Goal: Task Accomplishment & Management: Use online tool/utility

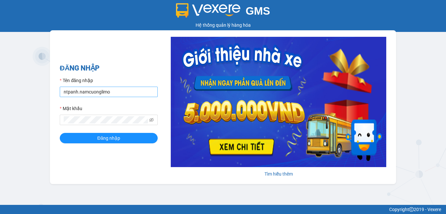
click at [93, 90] on input "ntpanh.namcuonglimo" at bounding box center [109, 92] width 98 height 10
click at [73, 93] on input "ntpanh.namcuonglimo" at bounding box center [109, 92] width 98 height 10
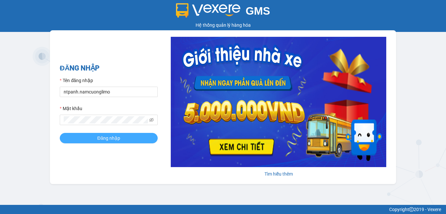
click at [103, 137] on span "Đăng nhập" at bounding box center [108, 138] width 23 height 7
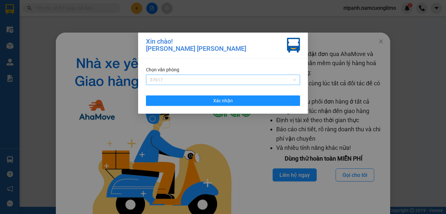
click at [217, 76] on span "37617" at bounding box center [223, 80] width 146 height 10
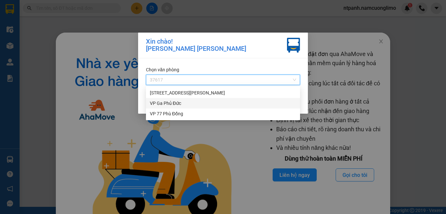
click at [336, 79] on div "Xin chào! Nguyễn Thị Phương Anh Chọn văn phòng 37617 Xác nhận" at bounding box center [223, 107] width 446 height 214
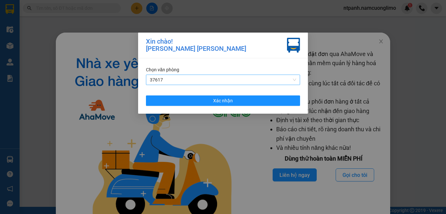
click at [293, 80] on span "37617" at bounding box center [223, 80] width 146 height 10
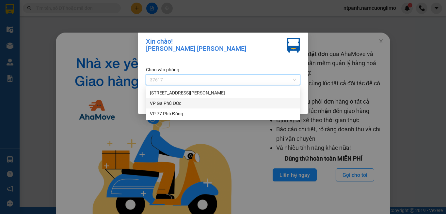
click at [177, 103] on div "VP Ga Phủ Đức" at bounding box center [223, 103] width 146 height 7
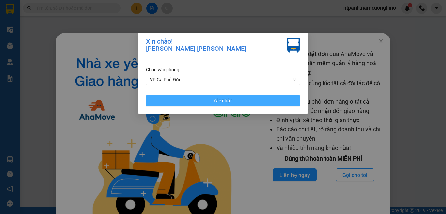
click at [253, 101] on button "Xác nhận" at bounding box center [223, 101] width 154 height 10
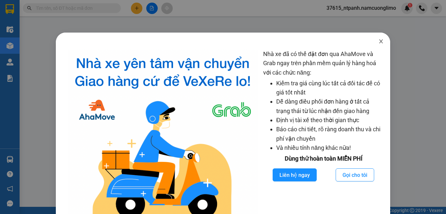
click at [378, 42] on icon "close" at bounding box center [380, 41] width 5 height 5
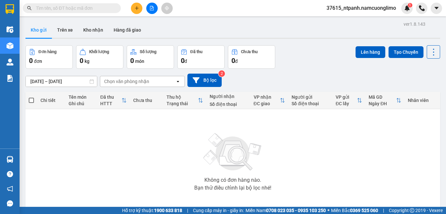
click at [157, 84] on div "Chọn văn phòng nhận" at bounding box center [137, 81] width 75 height 10
click at [208, 79] on button "Bộ lọc" at bounding box center [204, 80] width 34 height 13
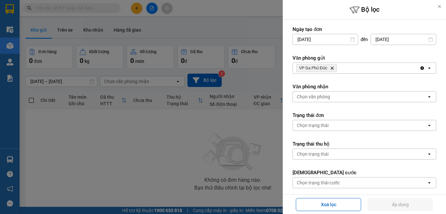
drag, startPoint x: 328, startPoint y: 67, endPoint x: 333, endPoint y: 69, distance: 4.7
click at [332, 69] on span "VP Ga Phủ Đức Delete" at bounding box center [316, 68] width 41 height 8
click at [333, 69] on icon "VP Ga Phủ Đức, close by backspace" at bounding box center [332, 68] width 3 height 3
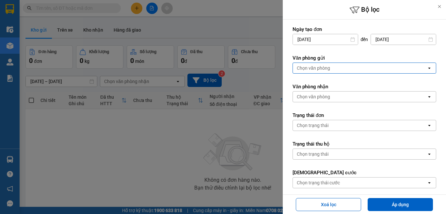
click at [325, 68] on div "Chọn văn phòng" at bounding box center [313, 68] width 33 height 7
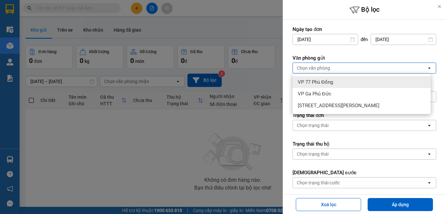
click at [265, 78] on div at bounding box center [223, 107] width 446 height 214
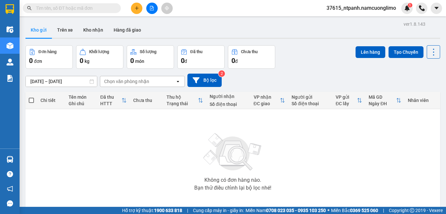
click at [359, 9] on span "37615_ntpanh.namcuonglimo" at bounding box center [361, 8] width 80 height 8
click at [340, 21] on span "Đăng xuất" at bounding box center [364, 20] width 67 height 7
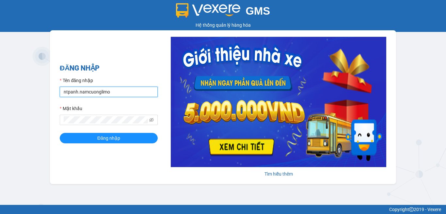
click at [69, 92] on input "ntpanh.namcuonglimo" at bounding box center [109, 92] width 98 height 10
type input "nguyentronghieu.namcuonglimo"
click at [60, 133] on button "Đăng nhập" at bounding box center [109, 138] width 98 height 10
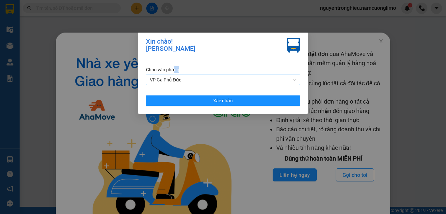
drag, startPoint x: 175, startPoint y: 73, endPoint x: 174, endPoint y: 77, distance: 3.7
click at [175, 75] on div "Chọn văn phòng VP Ga Phủ Đức" at bounding box center [223, 75] width 154 height 19
click at [174, 77] on span "VP Ga Phủ Đức" at bounding box center [223, 80] width 146 height 10
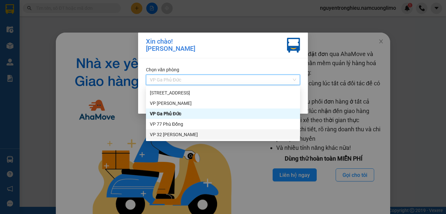
click at [176, 133] on div "VP 32 [PERSON_NAME]" at bounding box center [223, 134] width 146 height 7
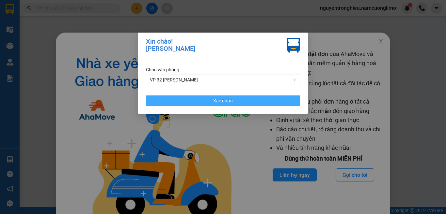
click at [230, 105] on button "Xác nhận" at bounding box center [223, 101] width 154 height 10
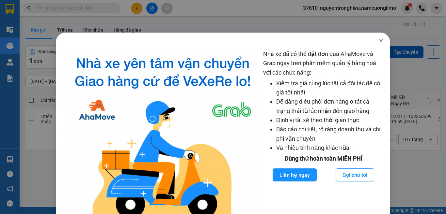
click at [379, 43] on icon "close" at bounding box center [380, 41] width 5 height 5
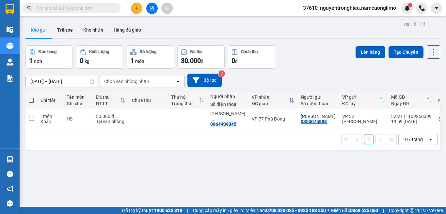
click at [157, 82] on div "Chọn văn phòng nhận" at bounding box center [137, 81] width 75 height 10
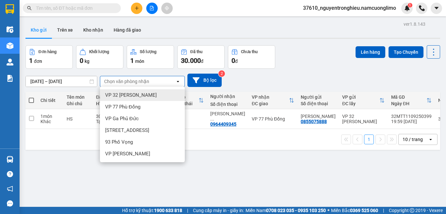
click at [126, 97] on span "VP 32 [PERSON_NAME]" at bounding box center [131, 95] width 52 height 7
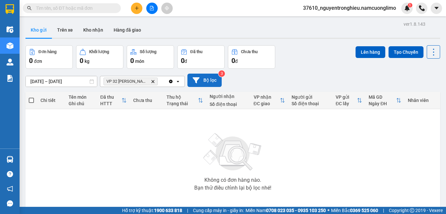
click at [205, 78] on button "Bộ lọc" at bounding box center [204, 80] width 34 height 13
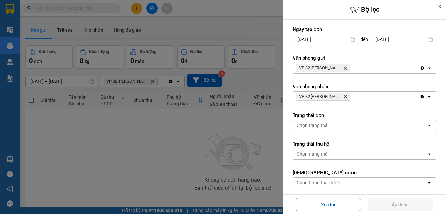
click at [343, 96] on icon "Delete" at bounding box center [345, 97] width 4 height 4
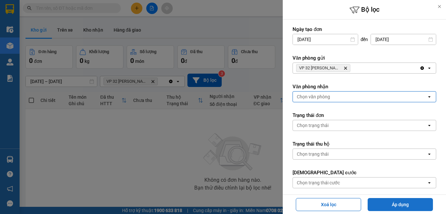
click at [400, 205] on button "Áp dụng" at bounding box center [400, 204] width 65 height 13
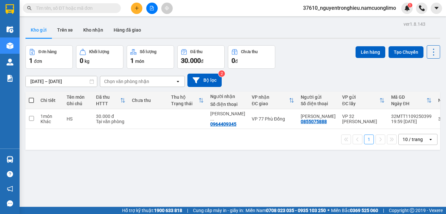
click at [292, 81] on div "09/09/2025 – 11/09/2025 Press the down arrow key to interact with the calendar …" at bounding box center [232, 80] width 415 height 13
click at [173, 121] on td at bounding box center [187, 119] width 39 height 20
checkbox input "true"
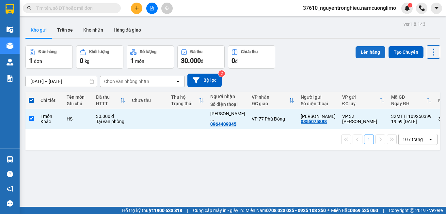
click at [357, 53] on button "Lên hàng" at bounding box center [371, 52] width 30 height 12
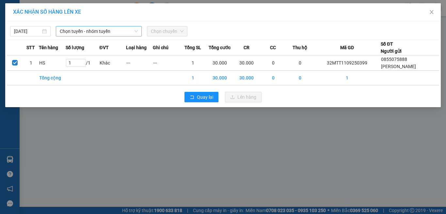
click at [132, 27] on span "Chọn tuyến - nhóm tuyến" at bounding box center [99, 31] width 78 height 10
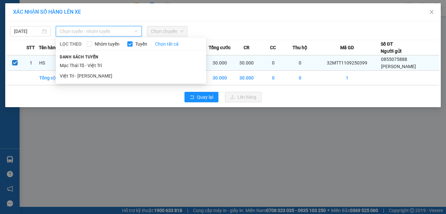
click at [118, 69] on li "Mạc Thái Tổ - Việt Trì" at bounding box center [131, 65] width 150 height 10
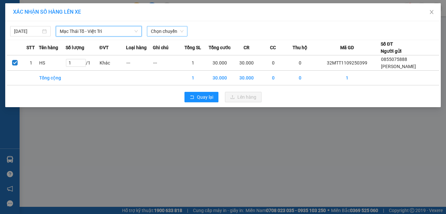
click at [182, 36] on div "Chọn chuyến" at bounding box center [167, 31] width 40 height 10
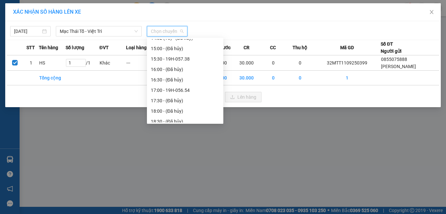
scroll to position [282, 0]
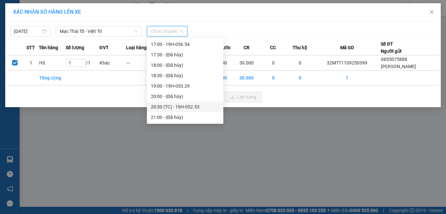
click at [198, 106] on div "20:30 (TC) - 19H-052.53" at bounding box center [185, 106] width 69 height 7
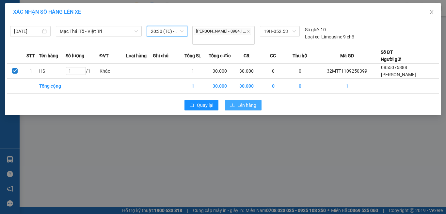
click at [259, 106] on button "Lên hàng" at bounding box center [243, 105] width 37 height 10
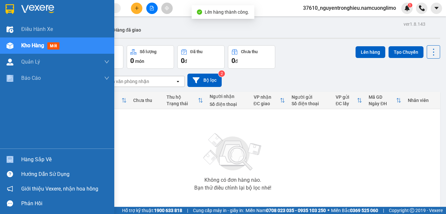
drag, startPoint x: 21, startPoint y: 148, endPoint x: 23, endPoint y: 154, distance: 6.4
click at [23, 154] on div "Điều hành xe Kho hàng mới Quản Lý Quản lý chuyến Quản lý giao nhận mới Quản lý …" at bounding box center [57, 107] width 114 height 214
click at [32, 161] on div "Hàng sắp về" at bounding box center [65, 160] width 88 height 10
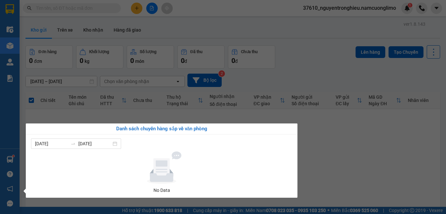
click at [331, 116] on section "Kết quả tìm kiếm ( 0 ) Bộ lọc No Data 37610_nguyentronghieu.namcuonglimo 1 Điều…" at bounding box center [223, 107] width 446 height 214
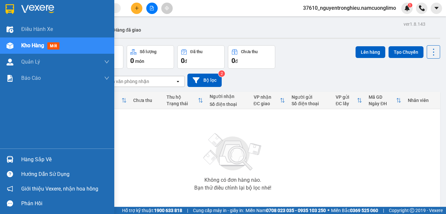
drag, startPoint x: 21, startPoint y: 152, endPoint x: 23, endPoint y: 161, distance: 8.6
click at [21, 153] on div "Hàng sắp về" at bounding box center [57, 159] width 114 height 15
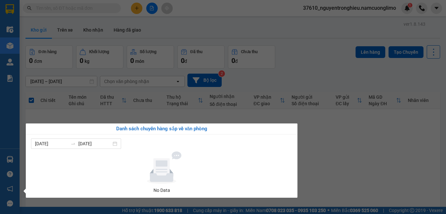
click at [356, 132] on section "Kết quả tìm kiếm ( 0 ) Bộ lọc No Data 37610_nguyentronghieu.namcuonglimo 1 Điều…" at bounding box center [223, 107] width 446 height 214
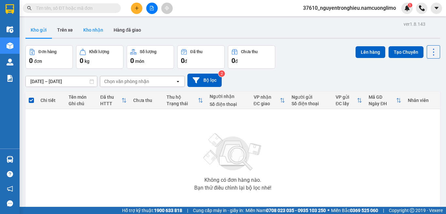
click at [92, 28] on button "Kho nhận" at bounding box center [93, 30] width 30 height 16
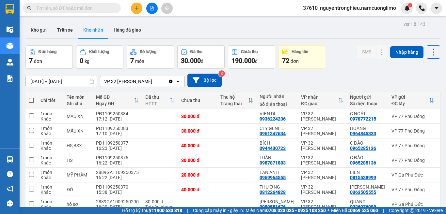
click at [342, 8] on span "37610_nguyentronghieu.namcuonglimo" at bounding box center [349, 8] width 103 height 8
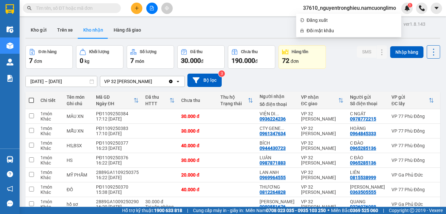
click at [179, 72] on div "09/09/2025 – 11/09/2025 Press the down arrow key to interact with the calendar …" at bounding box center [232, 80] width 415 height 23
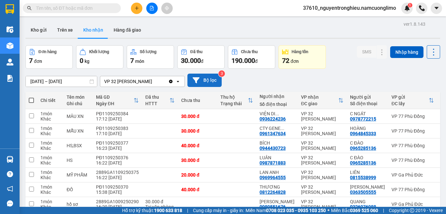
click at [205, 81] on button "Bộ lọc" at bounding box center [204, 80] width 34 height 13
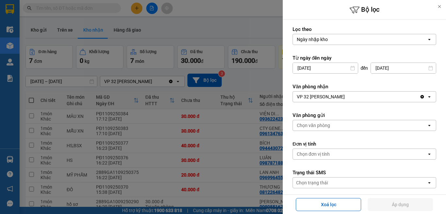
click at [341, 98] on div "VP 32 [PERSON_NAME]" at bounding box center [356, 97] width 127 height 10
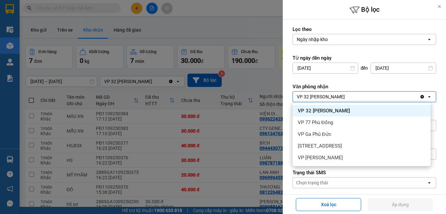
click at [420, 97] on icon "Clear value" at bounding box center [422, 97] width 4 height 4
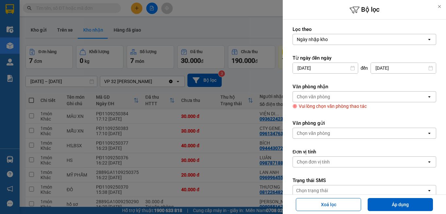
click at [376, 97] on div "Chọn văn phòng" at bounding box center [360, 97] width 134 height 10
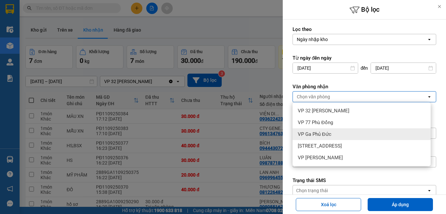
click at [321, 134] on span "VP Ga Phủ Đức" at bounding box center [315, 134] width 34 height 7
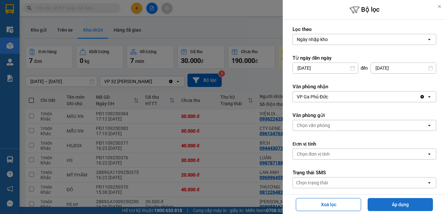
click at [411, 203] on button "Áp dụng" at bounding box center [400, 204] width 65 height 13
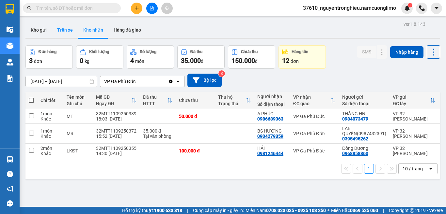
click at [65, 32] on button "Trên xe" at bounding box center [65, 30] width 26 height 16
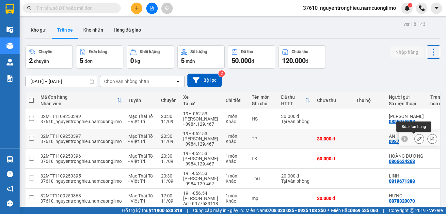
click at [417, 140] on icon at bounding box center [419, 139] width 5 height 5
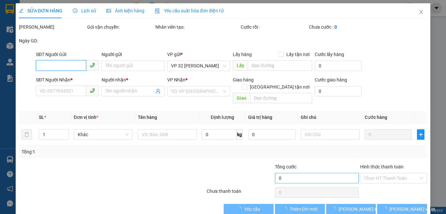
type input "0987946815"
type input "AN"
type input "0913301458"
type input "A NGUYÊN"
type input "30.000"
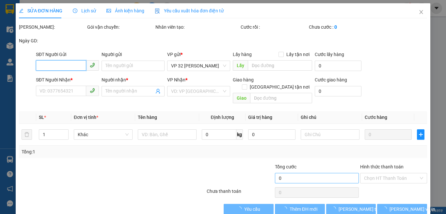
type input "30.000"
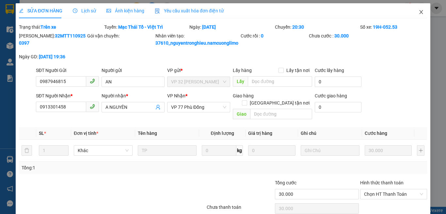
click at [419, 15] on icon "close" at bounding box center [421, 11] width 5 height 5
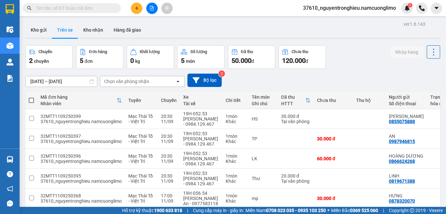
click at [338, 7] on span "37610_nguyentronghieu.namcuonglimo" at bounding box center [349, 8] width 103 height 8
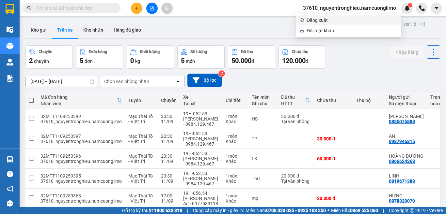
click at [324, 23] on span "Đăng xuất" at bounding box center [352, 20] width 91 height 7
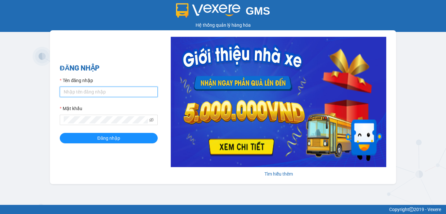
type input "ntpanh.namcuonglimo"
click at [118, 94] on input "ntpanh.namcuonglimo" at bounding box center [109, 92] width 98 height 10
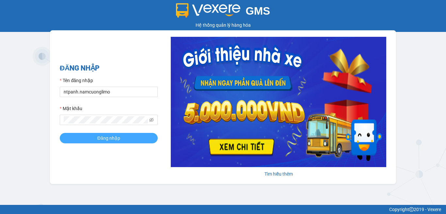
click at [96, 136] on button "Đăng nhập" at bounding box center [109, 138] width 98 height 10
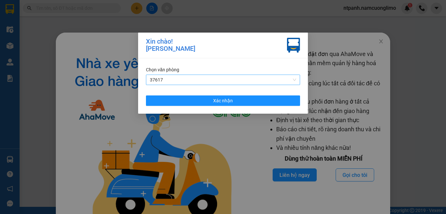
click at [282, 78] on span "37617" at bounding box center [223, 80] width 146 height 10
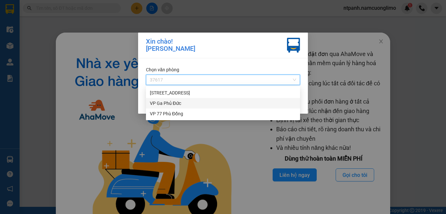
click at [167, 104] on div "VP Ga Phủ Đức" at bounding box center [223, 103] width 146 height 7
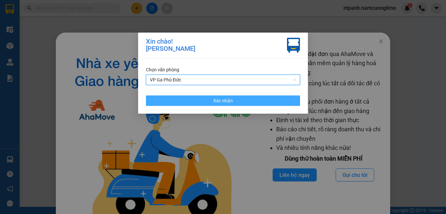
click at [258, 101] on button "Xác nhận" at bounding box center [223, 101] width 154 height 10
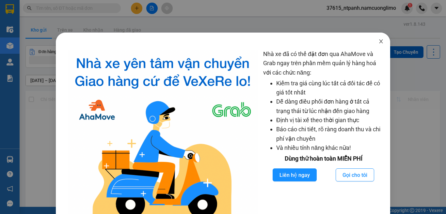
click at [378, 41] on icon "close" at bounding box center [380, 41] width 5 height 5
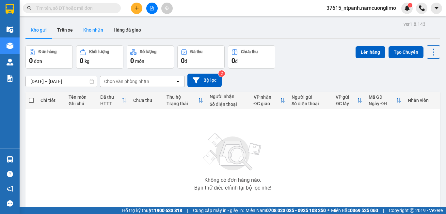
click at [90, 28] on button "Kho nhận" at bounding box center [93, 30] width 30 height 16
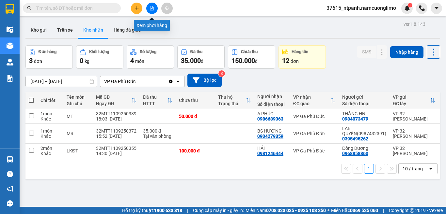
click at [148, 9] on button at bounding box center [151, 8] width 11 height 11
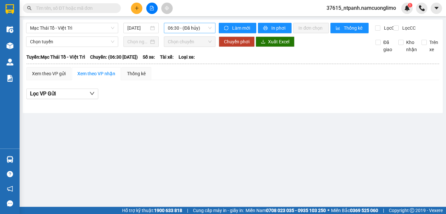
click at [193, 30] on span "06:30 - (Đã hủy)" at bounding box center [190, 28] width 44 height 10
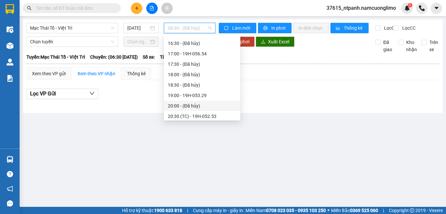
scroll to position [282, 0]
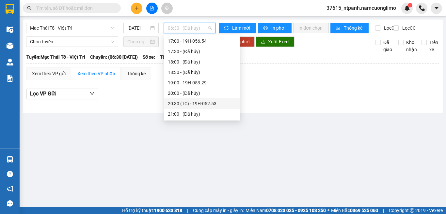
click at [212, 102] on div "20:30 (TC) - 19H-052.53" at bounding box center [202, 103] width 69 height 7
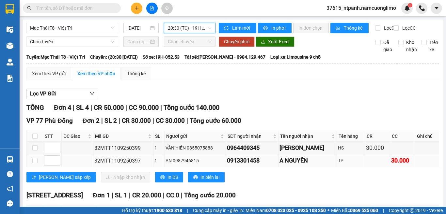
scroll to position [65, 0]
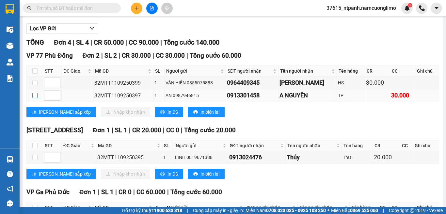
click at [34, 98] on input "checkbox" at bounding box center [34, 95] width 5 height 5
checkbox input "true"
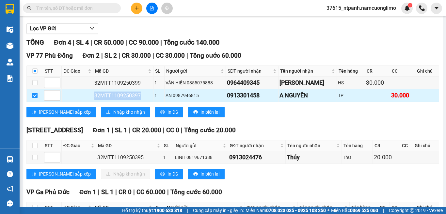
drag, startPoint x: 133, startPoint y: 100, endPoint x: 92, endPoint y: 101, distance: 41.2
click at [91, 101] on tr "32MTT1109250397 1 AN 0987946815 0913301458 A NGUYÊN TP 30.000" at bounding box center [233, 95] width 412 height 13
copy div "32MTT1109250397"
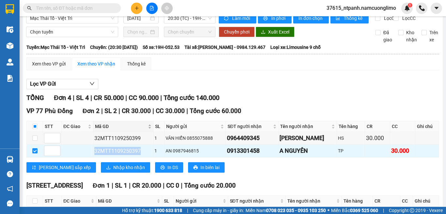
scroll to position [0, 0]
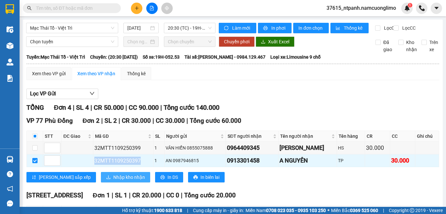
click at [113, 181] on span "Nhập kho nhận" at bounding box center [129, 177] width 32 height 7
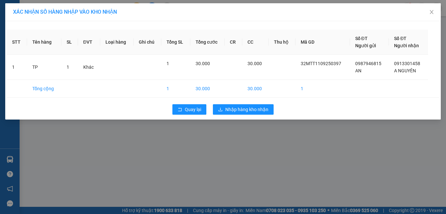
click at [256, 115] on div "Quay lại Nhập hàng kho nhận" at bounding box center [223, 109] width 432 height 17
click at [259, 110] on span "Nhập hàng kho nhận" at bounding box center [246, 109] width 43 height 7
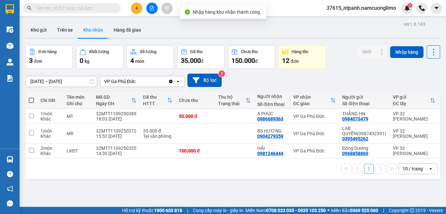
paste input "32MTT1109250397"
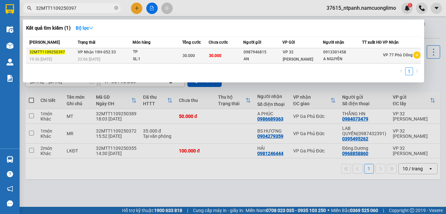
type input "32MTT1109250397"
click at [168, 56] on div "TP" at bounding box center [157, 52] width 49 height 7
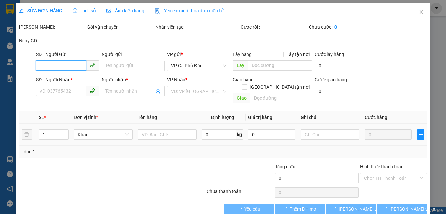
type input "0987946815"
type input "AN"
type input "0913301458"
type input "A NGUYÊN"
type input "30.000"
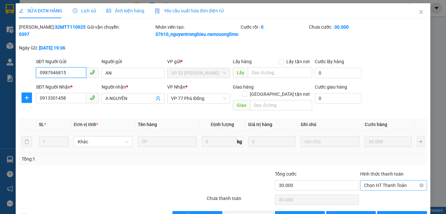
click at [365, 188] on span "Chọn HT Thanh Toán" at bounding box center [393, 186] width 59 height 10
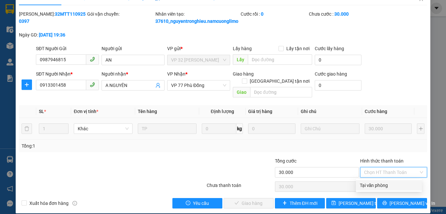
scroll to position [20, 0]
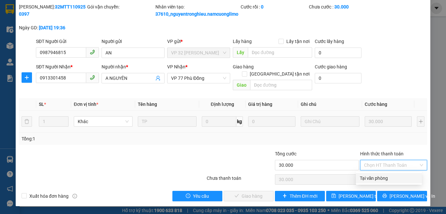
click at [387, 182] on div "Tại văn phòng" at bounding box center [389, 178] width 58 height 7
type input "0"
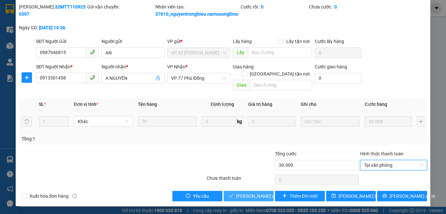
click at [243, 194] on span "[PERSON_NAME] và Giao hàng" at bounding box center [267, 196] width 63 height 7
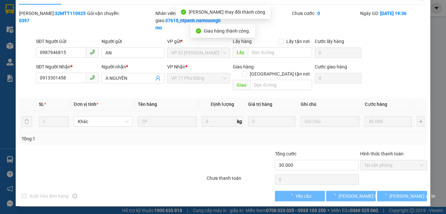
scroll to position [0, 0]
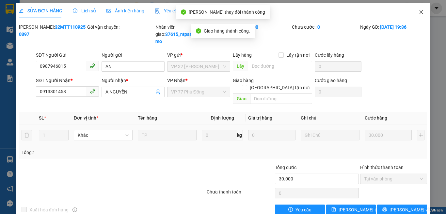
click at [419, 12] on icon "close" at bounding box center [421, 11] width 5 height 5
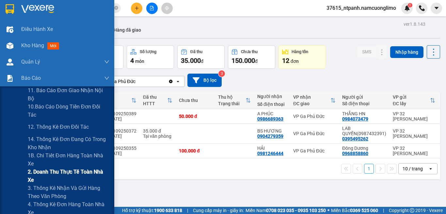
click at [69, 179] on span "2. Doanh thu thực tế toàn nhà xe" at bounding box center [69, 176] width 82 height 16
